Goal: Task Accomplishment & Management: Complete application form

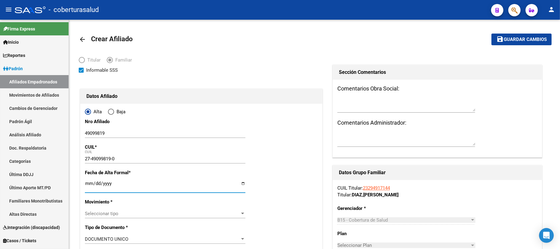
scroll to position [82, 0]
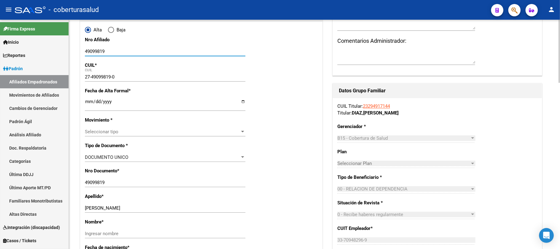
click at [94, 50] on input "49099819" at bounding box center [165, 52] width 161 height 6
click at [203, 130] on span "Seleccionar tipo" at bounding box center [162, 132] width 155 height 6
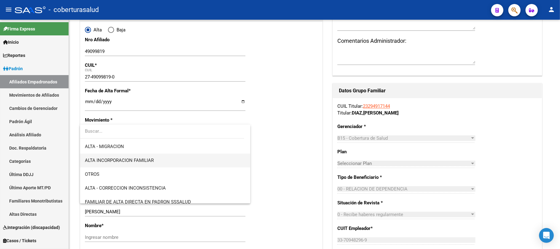
click at [195, 160] on span "ALTA INCORPORACION FAMILIAR" at bounding box center [165, 160] width 161 height 14
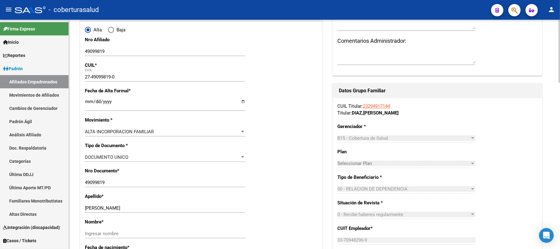
click at [193, 153] on div "DOCUMENTO UNICO Seleccionar tipo" at bounding box center [165, 157] width 161 height 9
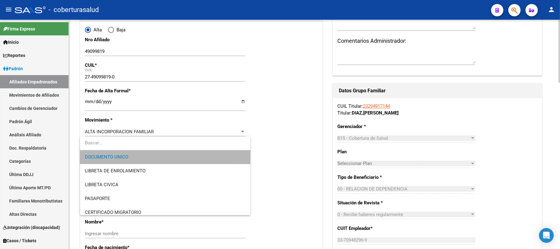
click at [193, 153] on span "DOCUMENTO UNICO" at bounding box center [165, 157] width 161 height 14
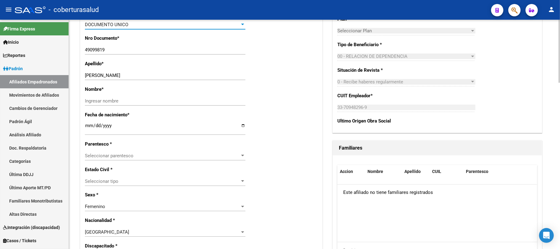
scroll to position [246, 0]
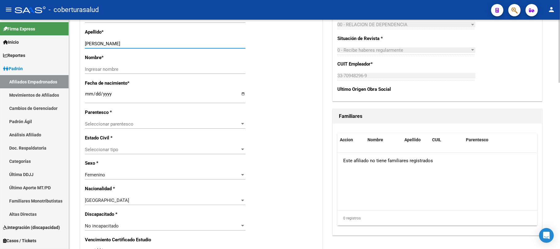
drag, startPoint x: 165, startPoint y: 45, endPoint x: 98, endPoint y: 46, distance: 67.4
click at [98, 46] on input "[PERSON_NAME]" at bounding box center [165, 44] width 161 height 6
type input "YANE"
click at [109, 69] on input "Ingresar nombre" at bounding box center [165, 69] width 161 height 6
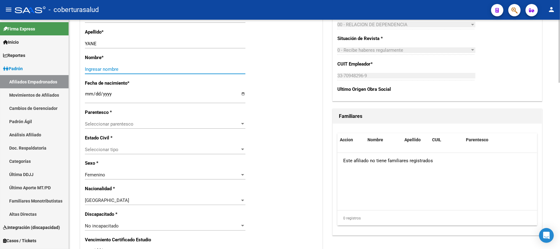
paste input "[PERSON_NAME]"
type input "[PERSON_NAME]"
click at [120, 124] on span "Seleccionar parentesco" at bounding box center [162, 124] width 155 height 6
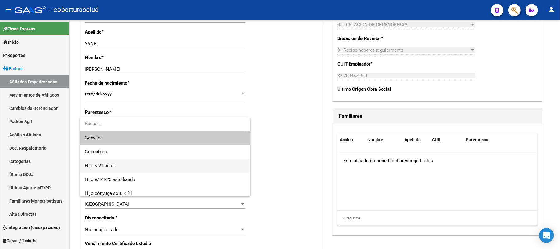
click at [123, 165] on span "Hijo < 21 años" at bounding box center [165, 166] width 161 height 14
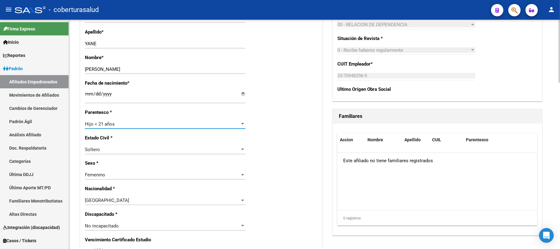
click at [303, 167] on div "Alta Baja Nro Afiliado 49099819 Ingresar nro CUIL * 27-49099819-0 CUIL ARCA Pad…" at bounding box center [201, 217] width 242 height 718
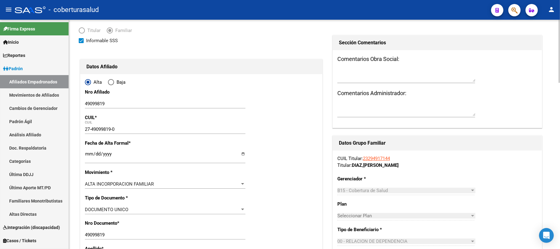
scroll to position [0, 0]
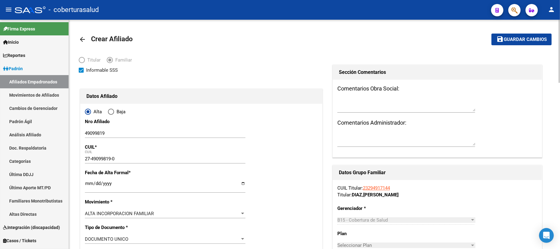
click at [517, 42] on span "Guardar cambios" at bounding box center [525, 40] width 43 height 6
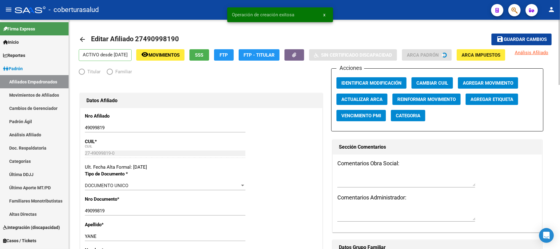
radio input "true"
type input "33-70948296-9"
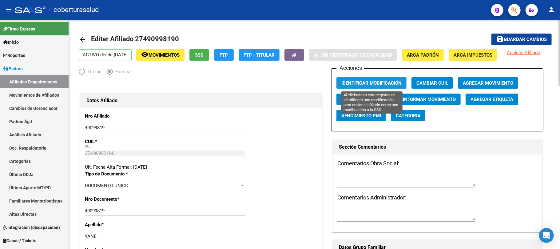
click at [383, 86] on button "Identificar Modificación" at bounding box center [372, 82] width 70 height 11
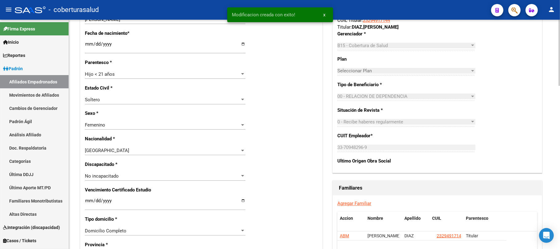
scroll to position [287, 0]
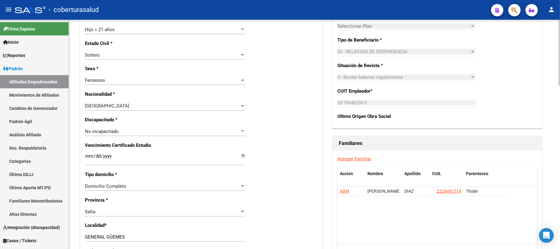
click at [350, 161] on link "Agregar Familiar" at bounding box center [354, 159] width 34 height 6
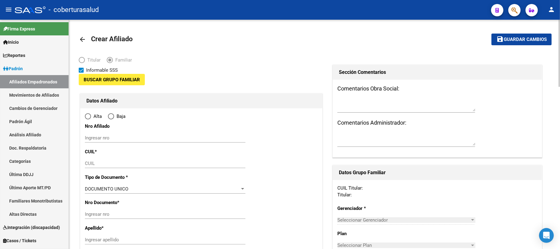
type input "33-70948296-9"
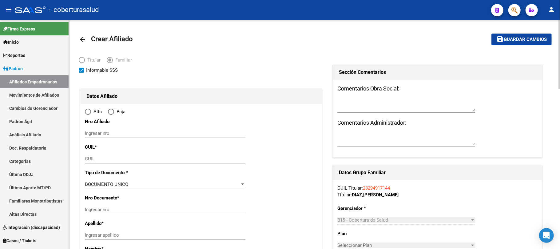
type input "10401"
type input "4430"
type input "[PERSON_NAME]"
type input "522"
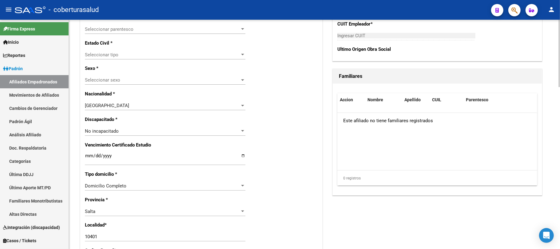
radio input "true"
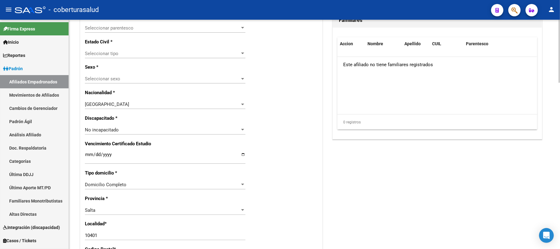
type input "33-70948296-9"
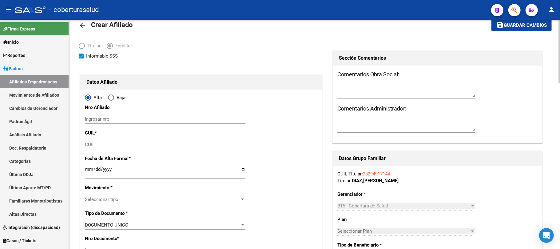
scroll to position [14, 0]
click at [110, 120] on input "Ingresar nro" at bounding box center [165, 120] width 161 height 6
paste input "54394676"
type input "54394676"
paste input "20-54394676-2"
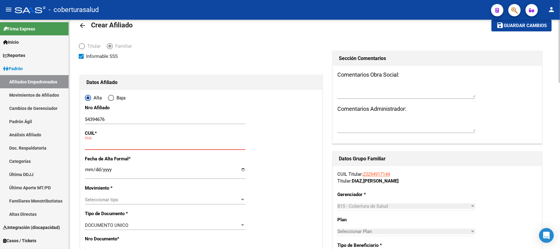
type input "20-54394676-2"
type input "54394676"
type input "YANE"
type input "[PERSON_NAME]"
type input "[DATE]"
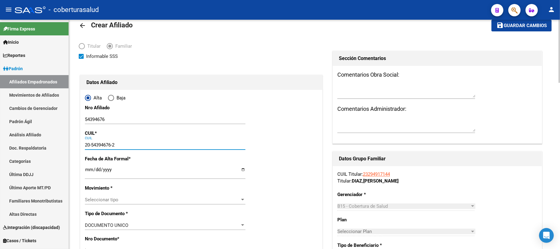
type input "GENERAL [PERSON_NAME]"
type input "[PERSON_NAME]"
type input "522"
type input "20-54394676-2"
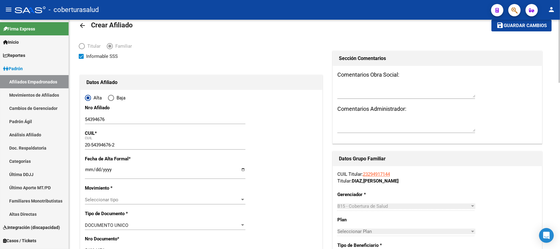
click at [86, 170] on input "Ingresar fecha" at bounding box center [165, 172] width 161 height 10
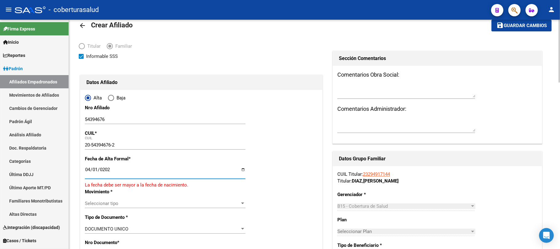
type input "[DATE]"
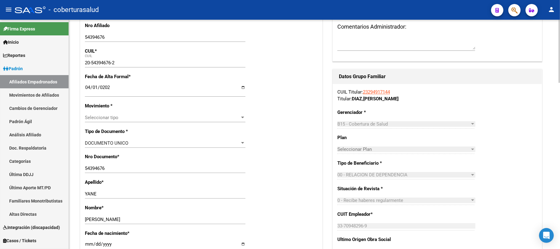
click at [168, 118] on span "Seleccionar tipo" at bounding box center [162, 118] width 155 height 6
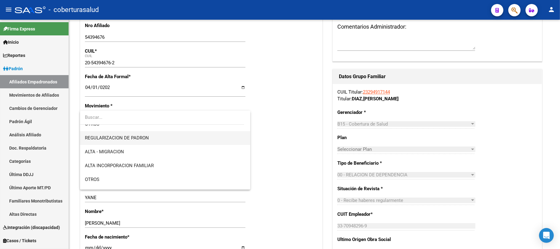
scroll to position [82, 0]
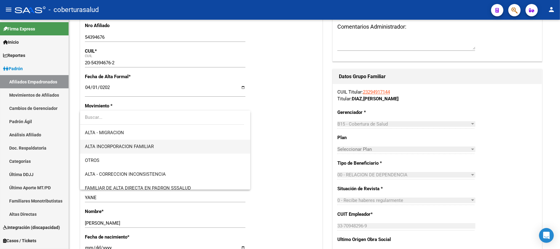
click at [169, 144] on span "ALTA INCORPORACION FAMILIAR" at bounding box center [165, 147] width 161 height 14
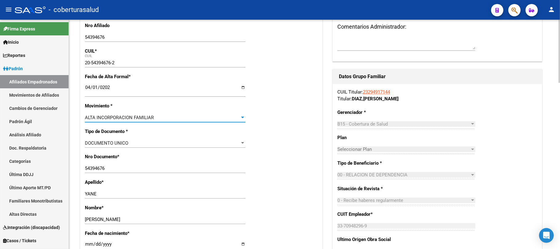
click at [282, 196] on div "Apellido * YANE Ingresar apellido" at bounding box center [201, 192] width 233 height 26
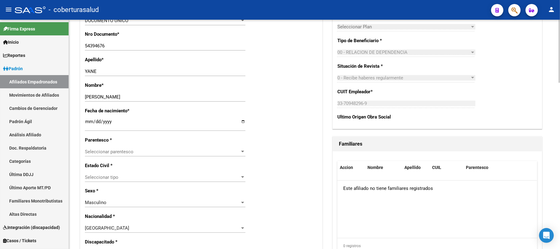
scroll to position [219, 0]
click at [244, 151] on div at bounding box center [242, 151] width 3 height 2
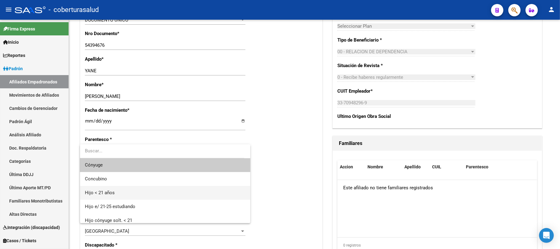
click at [186, 194] on span "Hijo < 21 años" at bounding box center [165, 193] width 161 height 14
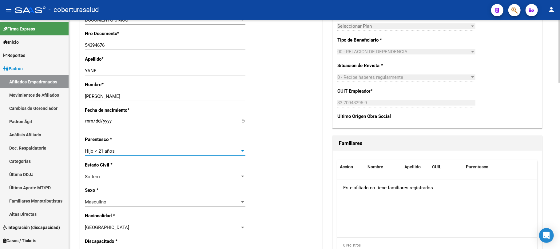
click at [313, 200] on div "Alta Baja Nro Afiliado 54394676 Ingresar nro CUIL * 20-54394676-2 CUIL ARCA Pad…" at bounding box center [201, 244] width 242 height 718
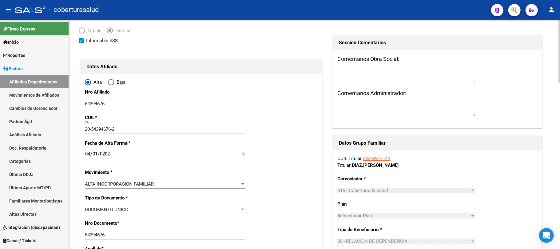
scroll to position [0, 0]
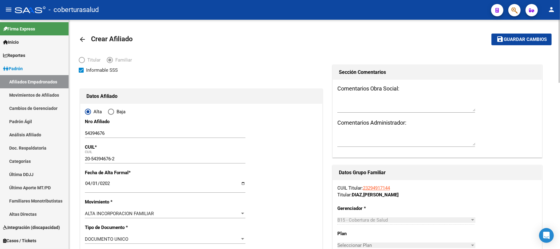
click at [527, 40] on span "Guardar cambios" at bounding box center [525, 40] width 43 height 6
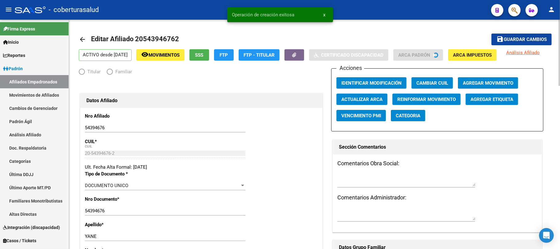
radio input "true"
type input "33-70948296-9"
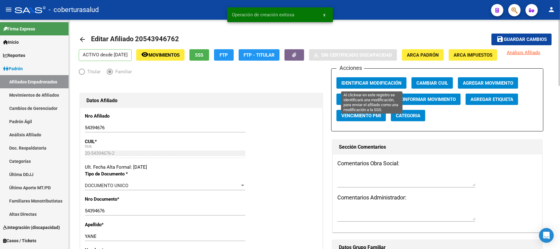
click at [381, 85] on span "Identificar Modificación" at bounding box center [371, 83] width 60 height 6
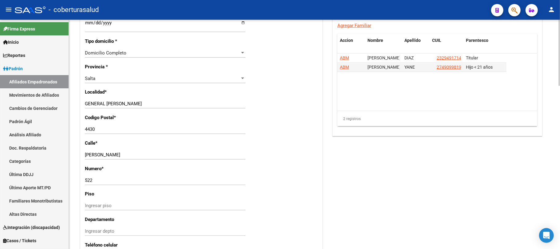
scroll to position [369, 0]
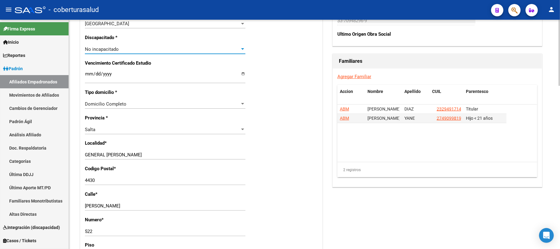
click at [125, 50] on div "No incapacitado" at bounding box center [162, 49] width 155 height 6
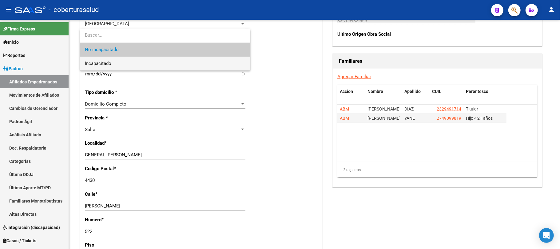
click at [127, 63] on span "Incapacitado" at bounding box center [165, 64] width 161 height 14
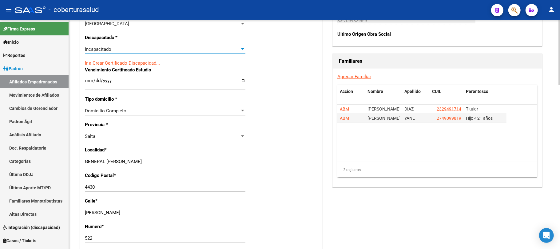
click at [282, 114] on div "Nro Afiliado 54394676 Ingresar nro CUIL * 20-54394676-2 CUIL ARCA Padrón Ult. F…" at bounding box center [201, 72] width 242 height 667
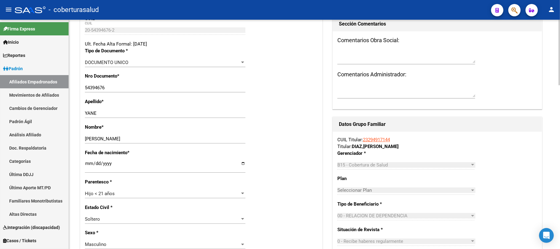
scroll to position [0, 0]
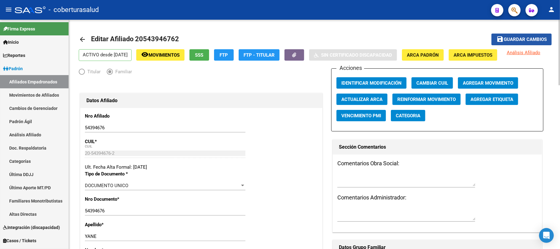
click at [508, 37] on span "Guardar cambios" at bounding box center [525, 40] width 43 height 6
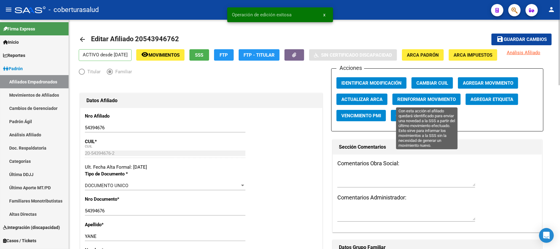
click at [398, 94] on button "Reinformar Movimiento" at bounding box center [426, 99] width 68 height 11
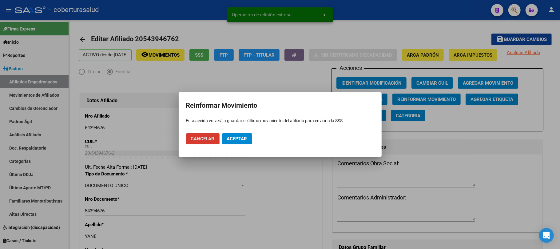
click at [238, 138] on span "Aceptar" at bounding box center [237, 139] width 20 height 6
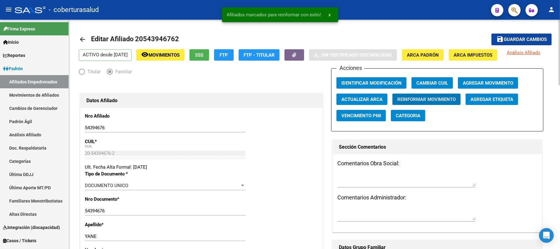
click at [517, 39] on span "Guardar cambios" at bounding box center [525, 40] width 43 height 6
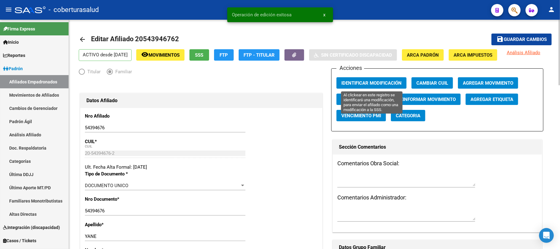
click at [387, 85] on span "Identificar Modificación" at bounding box center [371, 83] width 60 height 6
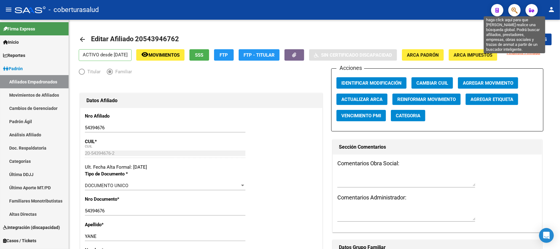
click at [513, 11] on icon "button" at bounding box center [515, 10] width 6 height 7
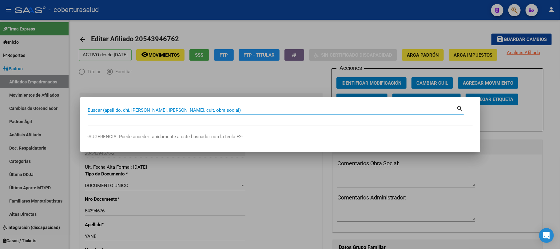
paste input "34638781"
type input "34638781"
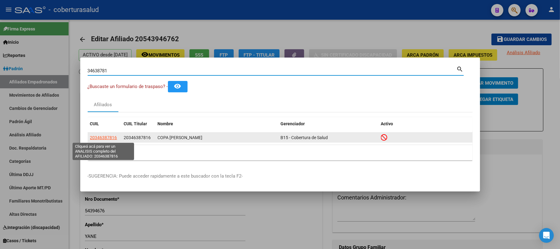
click at [103, 138] on span "20346387816" at bounding box center [103, 137] width 27 height 5
type textarea "20346387816"
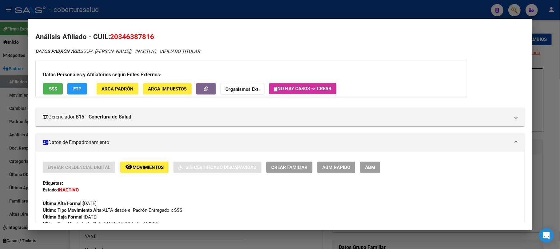
click at [138, 166] on span "Movimientos" at bounding box center [148, 168] width 31 height 6
click at [372, 169] on span "ABM" at bounding box center [370, 168] width 10 height 6
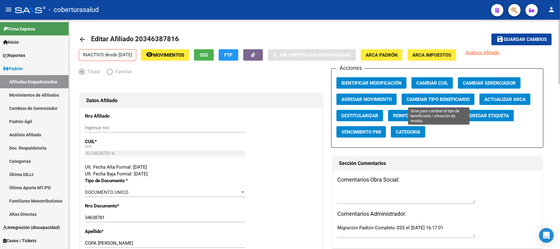
click at [442, 95] on button "Cambiar Tipo Beneficiario" at bounding box center [438, 99] width 73 height 11
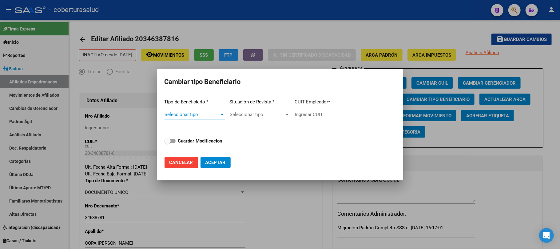
click at [210, 117] on span "Seleccionar tipo" at bounding box center [192, 115] width 55 height 6
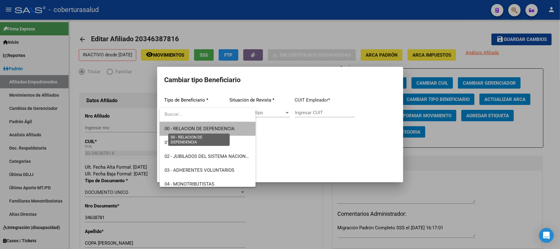
click at [233, 126] on span "00 - RELACION DE DEPENDENCIA" at bounding box center [200, 129] width 70 height 6
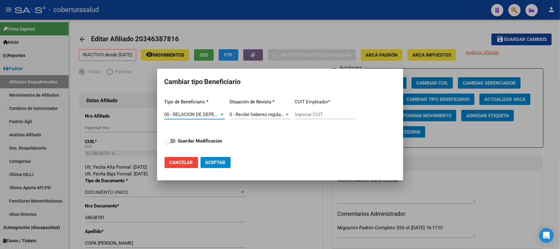
type input "30-69070525-3"
click at [201, 139] on strong "Guardar Modificacion" at bounding box center [200, 141] width 44 height 6
click at [168, 143] on input "Guardar Modificacion" at bounding box center [167, 143] width 0 height 0
click at [217, 163] on span "Aceptar" at bounding box center [215, 163] width 20 height 6
checkbox input "false"
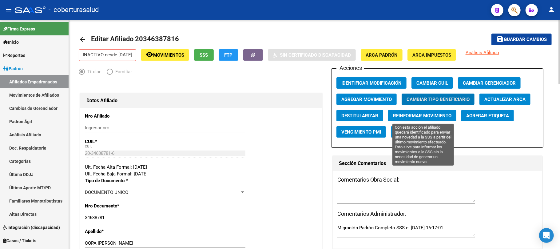
click at [432, 116] on span "Reinformar Movimiento" at bounding box center [422, 116] width 58 height 6
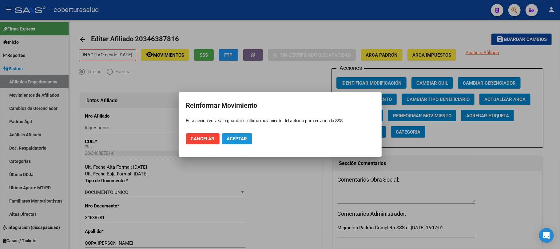
click at [244, 141] on span "Aceptar" at bounding box center [237, 139] width 20 height 6
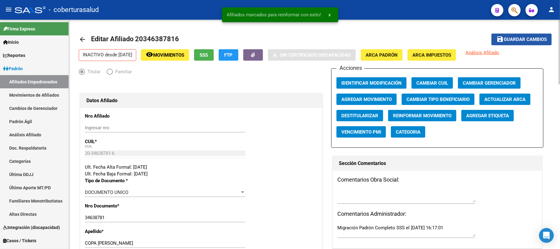
click at [539, 37] on span "Guardar cambios" at bounding box center [525, 40] width 43 height 6
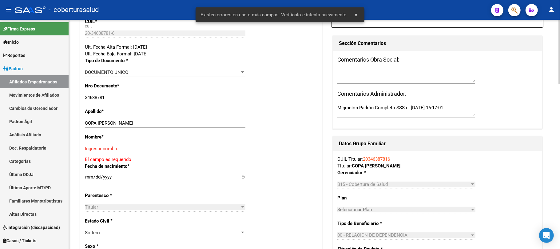
scroll to position [123, 0]
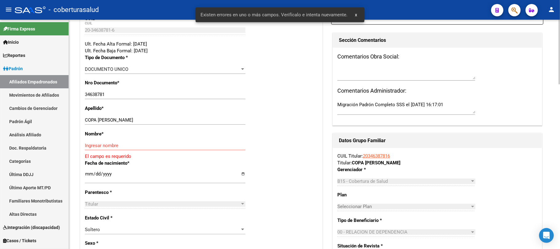
drag, startPoint x: 177, startPoint y: 123, endPoint x: 145, endPoint y: 119, distance: 32.3
click at [145, 119] on div "COPA [PERSON_NAME] apellido" at bounding box center [165, 119] width 161 height 9
click at [189, 124] on div "COPA [PERSON_NAME] apellido" at bounding box center [165, 119] width 161 height 9
drag, startPoint x: 189, startPoint y: 117, endPoint x: 178, endPoint y: 119, distance: 11.2
click at [178, 119] on div "COPA [PERSON_NAME] apellido" at bounding box center [165, 119] width 161 height 9
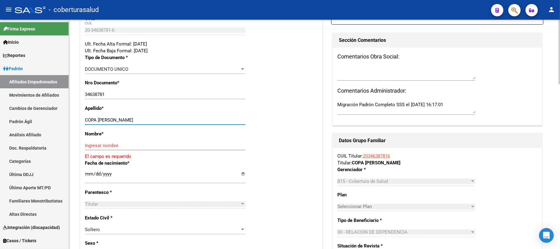
drag, startPoint x: 179, startPoint y: 122, endPoint x: 98, endPoint y: 117, distance: 81.0
click at [98, 117] on input "COPA [PERSON_NAME]" at bounding box center [165, 120] width 161 height 6
type input "COPA"
click at [121, 146] on input "Ingresar nombre" at bounding box center [165, 146] width 161 height 6
paste input "[PERSON_NAME]"
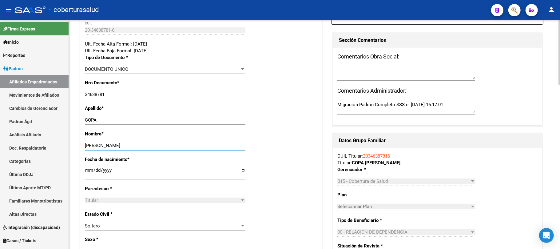
type input "[PERSON_NAME]"
click at [307, 135] on div "Nombre * [PERSON_NAME] nombre" at bounding box center [201, 143] width 233 height 26
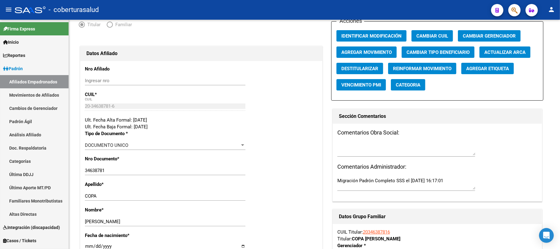
scroll to position [0, 0]
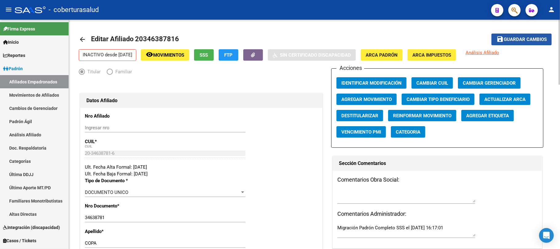
click at [521, 37] on span "Guardar cambios" at bounding box center [525, 40] width 43 height 6
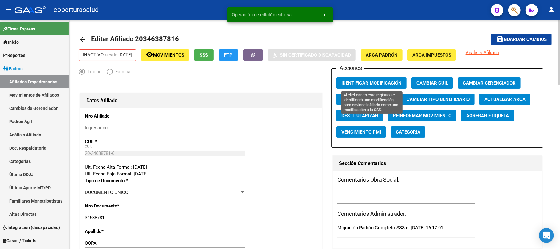
click at [389, 80] on span "Identificar Modificación" at bounding box center [371, 83] width 60 height 6
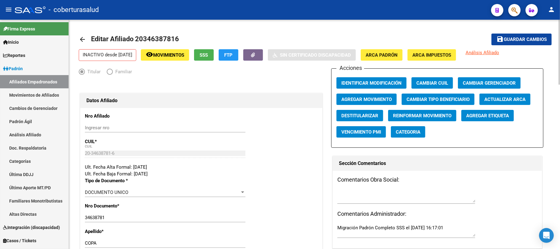
click at [382, 98] on span "Agregar Movimiento" at bounding box center [366, 100] width 50 height 6
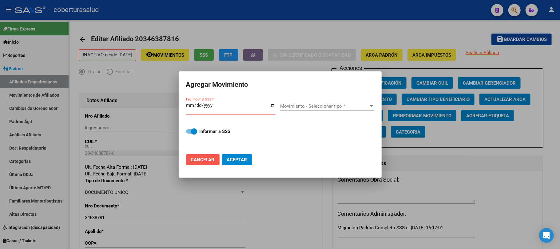
click at [205, 165] on button "Cancelar" at bounding box center [203, 159] width 34 height 11
checkbox input "false"
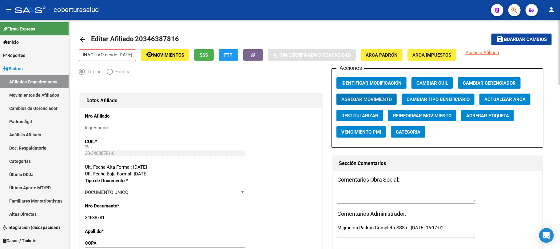
click at [353, 97] on span "Agregar Movimiento" at bounding box center [366, 100] width 50 height 6
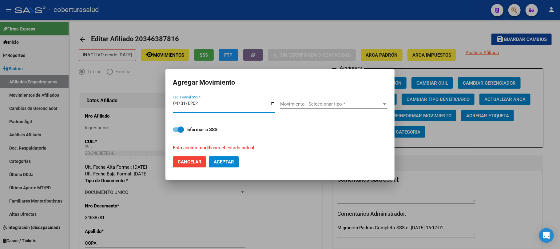
type input "[DATE]"
click at [289, 109] on div "Movimiento - Seleccionar tipo * Movimiento - Seleccionar tipo *" at bounding box center [333, 103] width 107 height 9
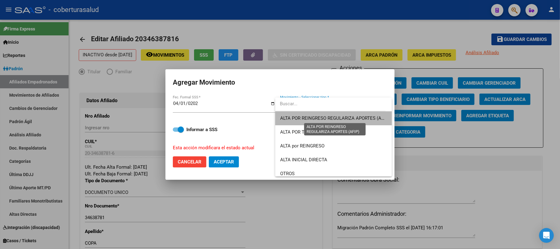
click at [366, 118] on span "ALTA POR REINGRESO REGULARIZA APORTES (AFIP)" at bounding box center [334, 118] width 109 height 6
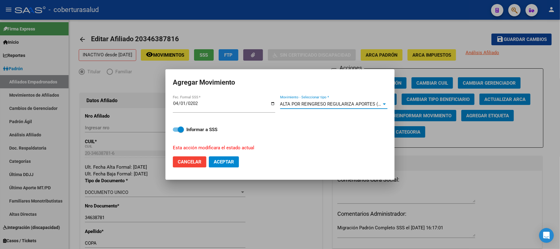
click at [223, 160] on span "Aceptar" at bounding box center [224, 162] width 20 height 6
checkbox input "false"
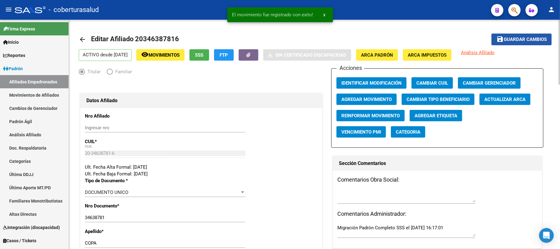
click at [526, 38] on span "Guardar cambios" at bounding box center [525, 40] width 43 height 6
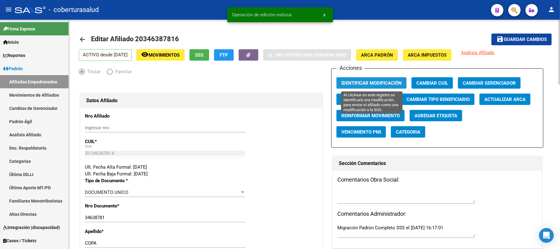
click at [359, 86] on span "Identificar Modificación" at bounding box center [371, 83] width 60 height 6
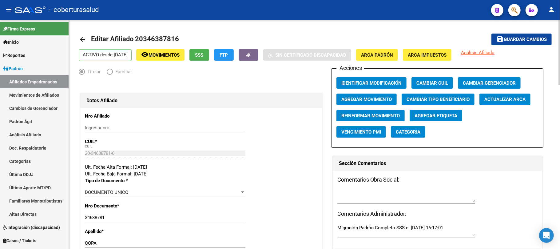
click at [168, 36] on span "Editar Afiliado 20346387816" at bounding box center [135, 39] width 88 height 8
copy h1 "20346387816"
click at [520, 8] on button "button" at bounding box center [514, 10] width 12 height 12
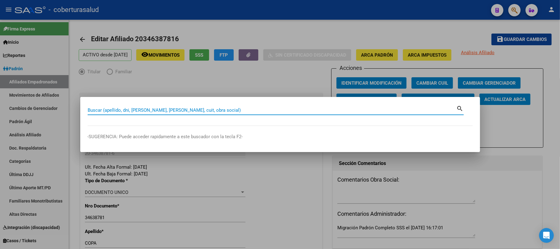
paste input "20346387816"
type input "20346387816"
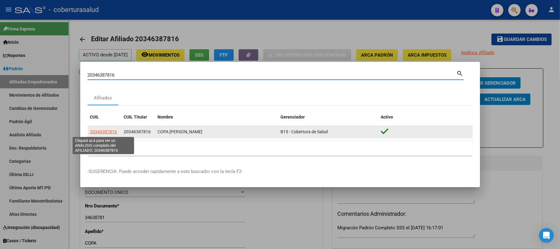
click at [100, 134] on span "20346387816" at bounding box center [103, 131] width 27 height 5
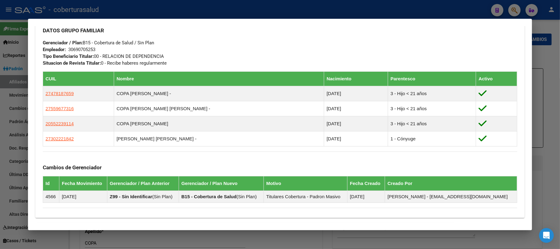
scroll to position [293, 0]
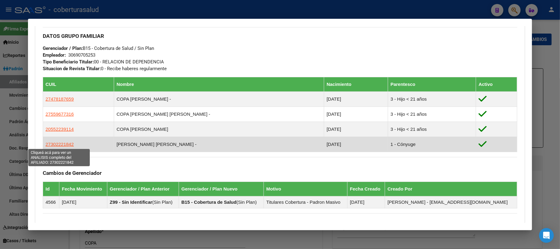
click at [59, 145] on span "27302221842" at bounding box center [60, 143] width 28 height 5
type textarea "27302221842"
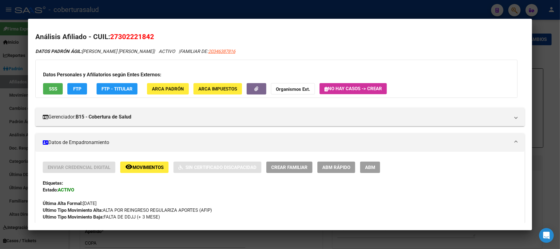
click at [374, 163] on button "ABM" at bounding box center [370, 166] width 20 height 11
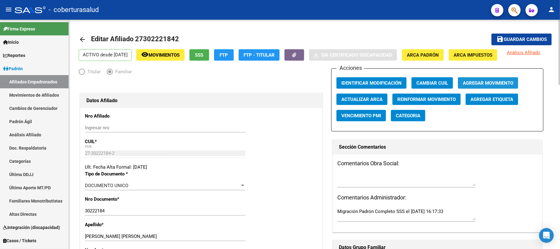
click at [471, 83] on span "Agregar Movimiento" at bounding box center [488, 83] width 50 height 6
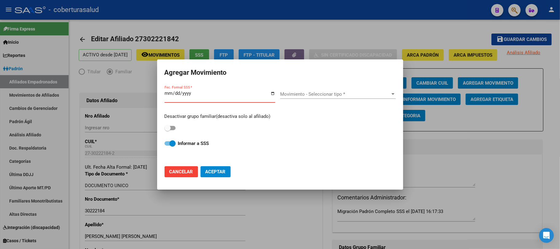
click at [188, 172] on span "Cancelar" at bounding box center [181, 172] width 24 height 6
checkbox input "false"
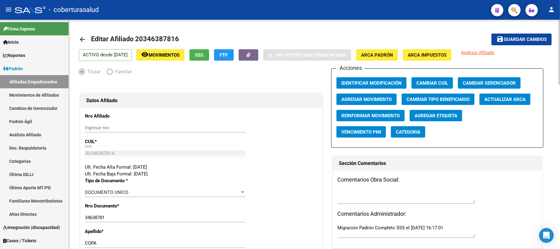
click at [171, 35] on span "Editar Afiliado 20346387816" at bounding box center [135, 39] width 88 height 8
copy h1 "20346387816"
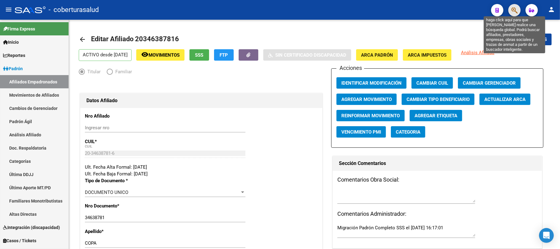
click at [516, 9] on icon "button" at bounding box center [515, 10] width 6 height 7
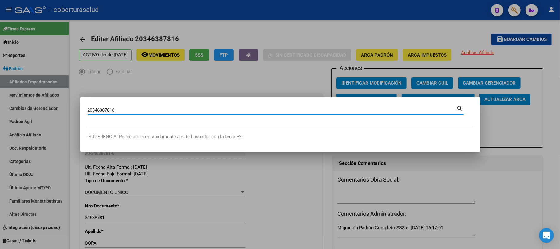
type input "20346387816"
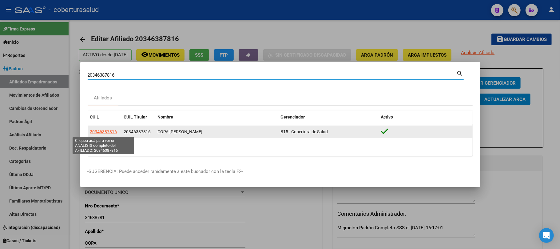
click at [111, 131] on span "20346387816" at bounding box center [103, 131] width 27 height 5
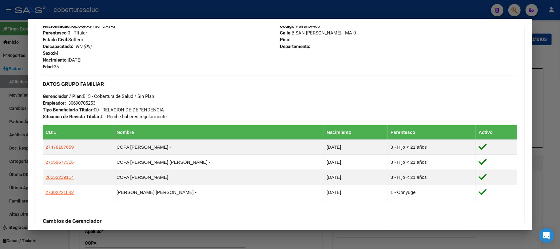
scroll to position [246, 0]
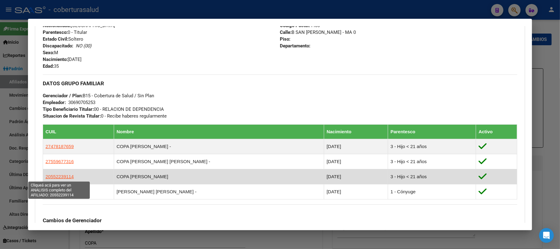
click at [57, 174] on span "20552239114" at bounding box center [60, 176] width 28 height 5
type textarea "20552239114"
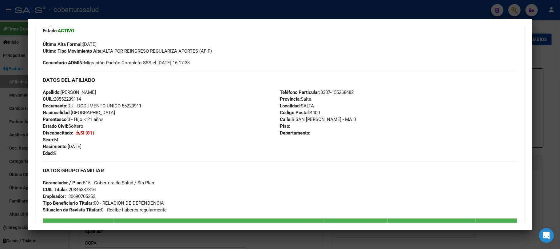
scroll to position [164, 0]
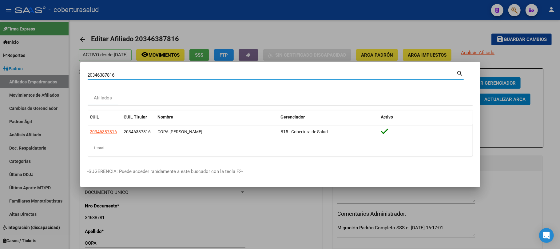
click at [118, 76] on input "20346387816" at bounding box center [272, 75] width 369 height 6
paste input "7572296402"
click at [91, 74] on input "2757229640" at bounding box center [272, 75] width 369 height 6
click at [94, 74] on input "2757229640" at bounding box center [272, 75] width 369 height 6
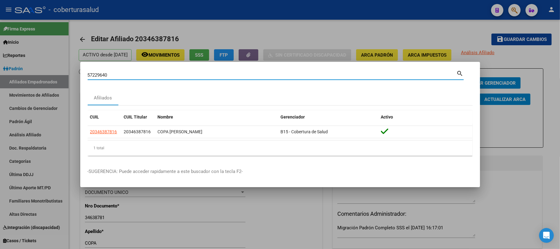
type input "57229640"
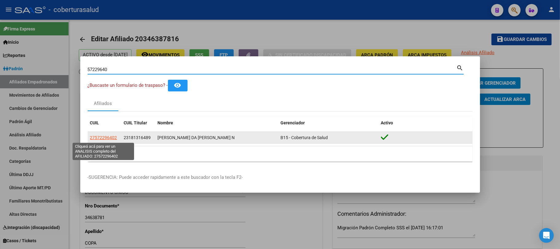
click at [101, 140] on span "27572296402" at bounding box center [103, 137] width 27 height 5
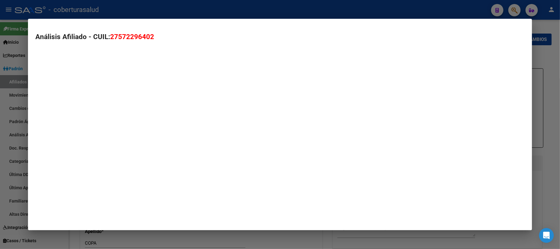
type textarea "27572296402"
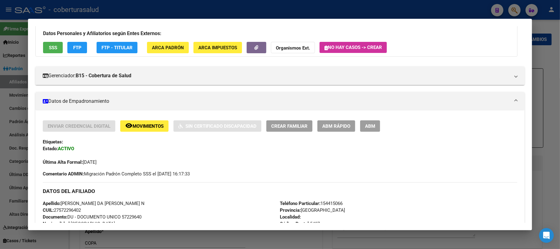
scroll to position [41, 0]
click at [148, 125] on span "Movimientos" at bounding box center [148, 127] width 31 height 6
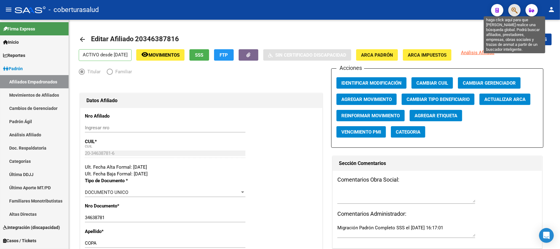
click at [518, 10] on icon "button" at bounding box center [515, 10] width 6 height 7
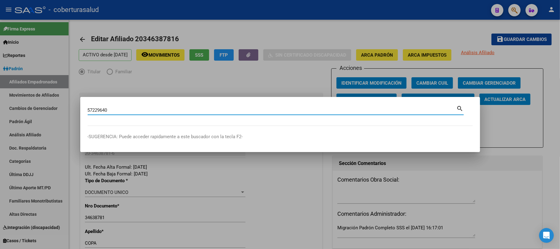
type input "57229640"
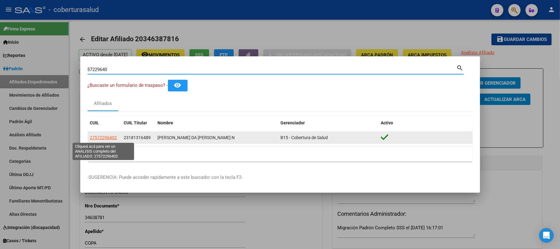
click at [109, 137] on span "27572296402" at bounding box center [103, 137] width 27 height 5
